Goal: Task Accomplishment & Management: Manage account settings

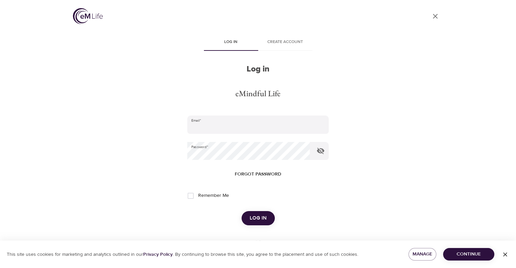
type input "[EMAIL_ADDRESS][DOMAIN_NAME]"
click at [264, 219] on span "Log in" at bounding box center [257, 218] width 17 height 9
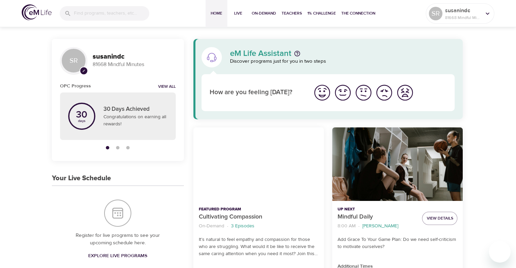
scroll to position [68, 0]
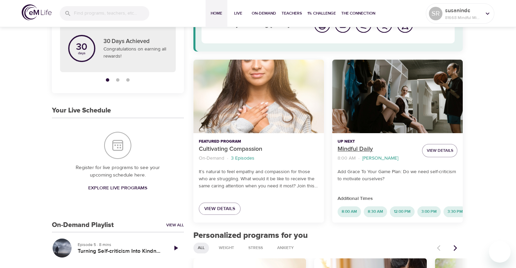
click at [347, 146] on p "Mindful Daily" at bounding box center [376, 149] width 79 height 9
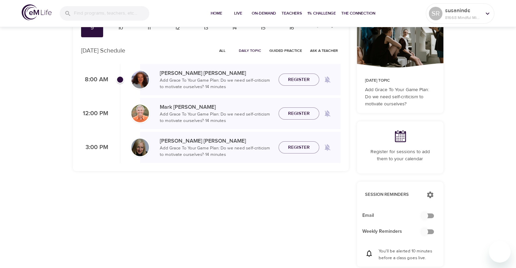
checkbox input "true"
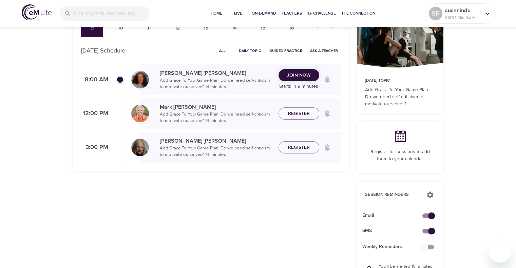
click at [298, 77] on span "Join Now" at bounding box center [299, 75] width 24 height 8
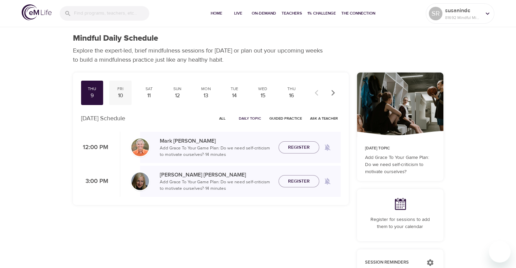
click at [122, 86] on div "Fri" at bounding box center [120, 89] width 17 height 6
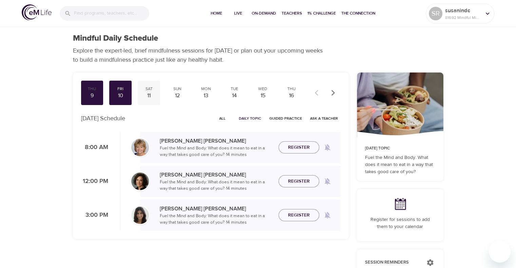
click at [156, 92] on div "11" at bounding box center [148, 96] width 17 height 8
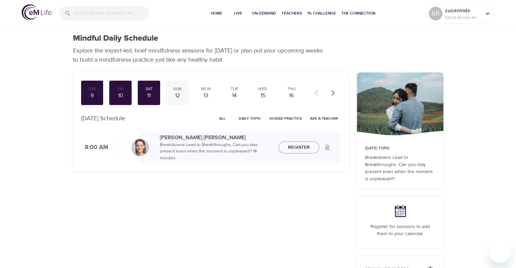
click at [176, 90] on div "Sun" at bounding box center [177, 89] width 17 height 6
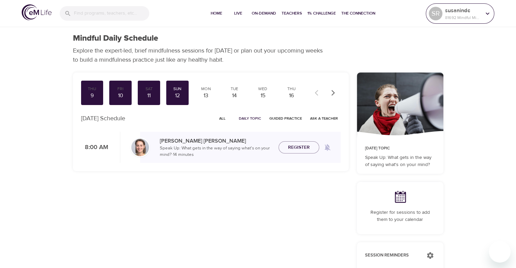
click at [480, 13] on p "susanindc" at bounding box center [463, 10] width 36 height 8
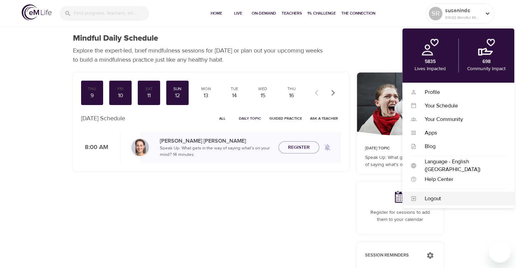
click at [428, 197] on div "Logout" at bounding box center [460, 199] width 89 height 8
